Goal: Information Seeking & Learning: Learn about a topic

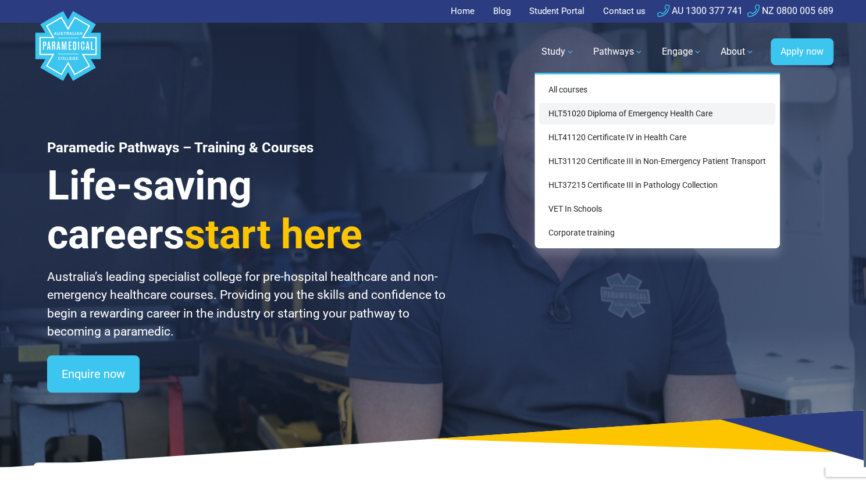
click at [601, 111] on link "HLT51020 Diploma of Emergency Health Care" at bounding box center [657, 114] width 236 height 22
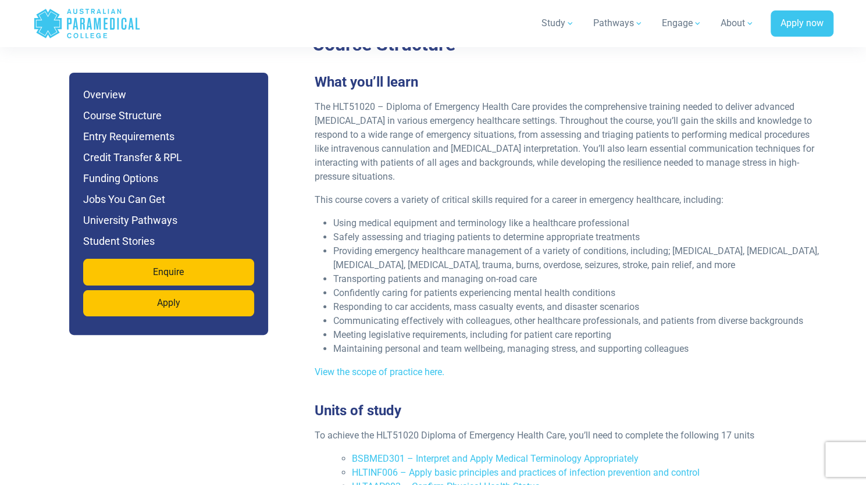
scroll to position [2384, 0]
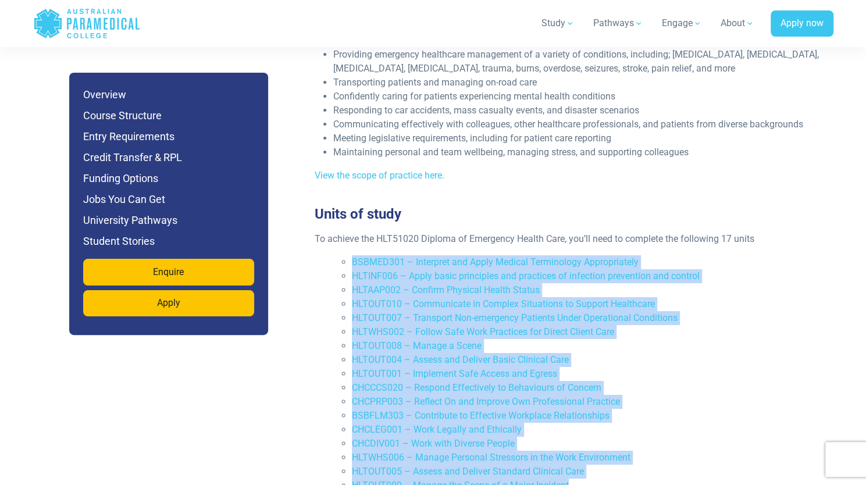
drag, startPoint x: 559, startPoint y: 437, endPoint x: 338, endPoint y: 209, distance: 317.9
click at [338, 232] on div "To achieve the HLT51020 Diploma of Emergency Health Care, you’ll need to comple…" at bounding box center [568, 367] width 521 height 270
copy ul "BSBMED301 – Interpret and Apply Medical Terminology Appropriately HLTINF006 – A…"
click at [592, 479] on li "HLTOUT009 – Manage the Scene of a Major Incident" at bounding box center [587, 486] width 470 height 14
drag, startPoint x: 555, startPoint y: 442, endPoint x: 351, endPoint y: 223, distance: 299.6
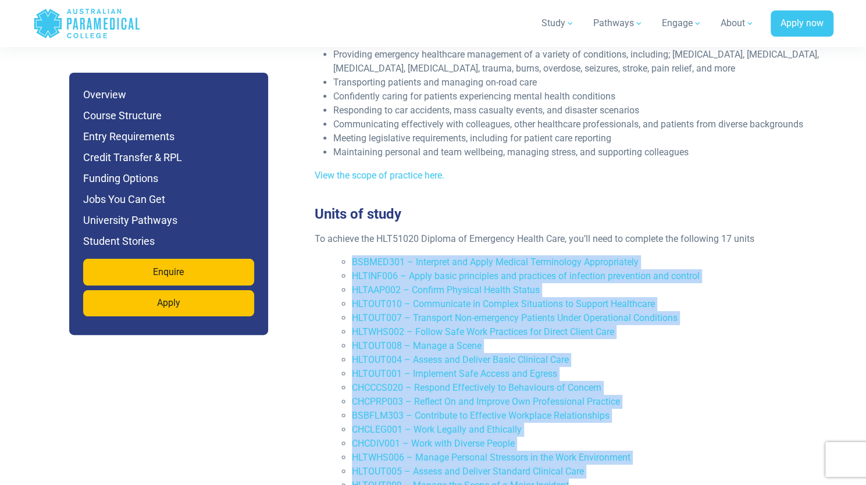
click at [351, 255] on ul "BSBMED301 – Interpret and Apply Medical Terminology Appropriately HLTINF006 – A…" at bounding box center [577, 373] width 488 height 237
